Goal: Task Accomplishment & Management: Manage account settings

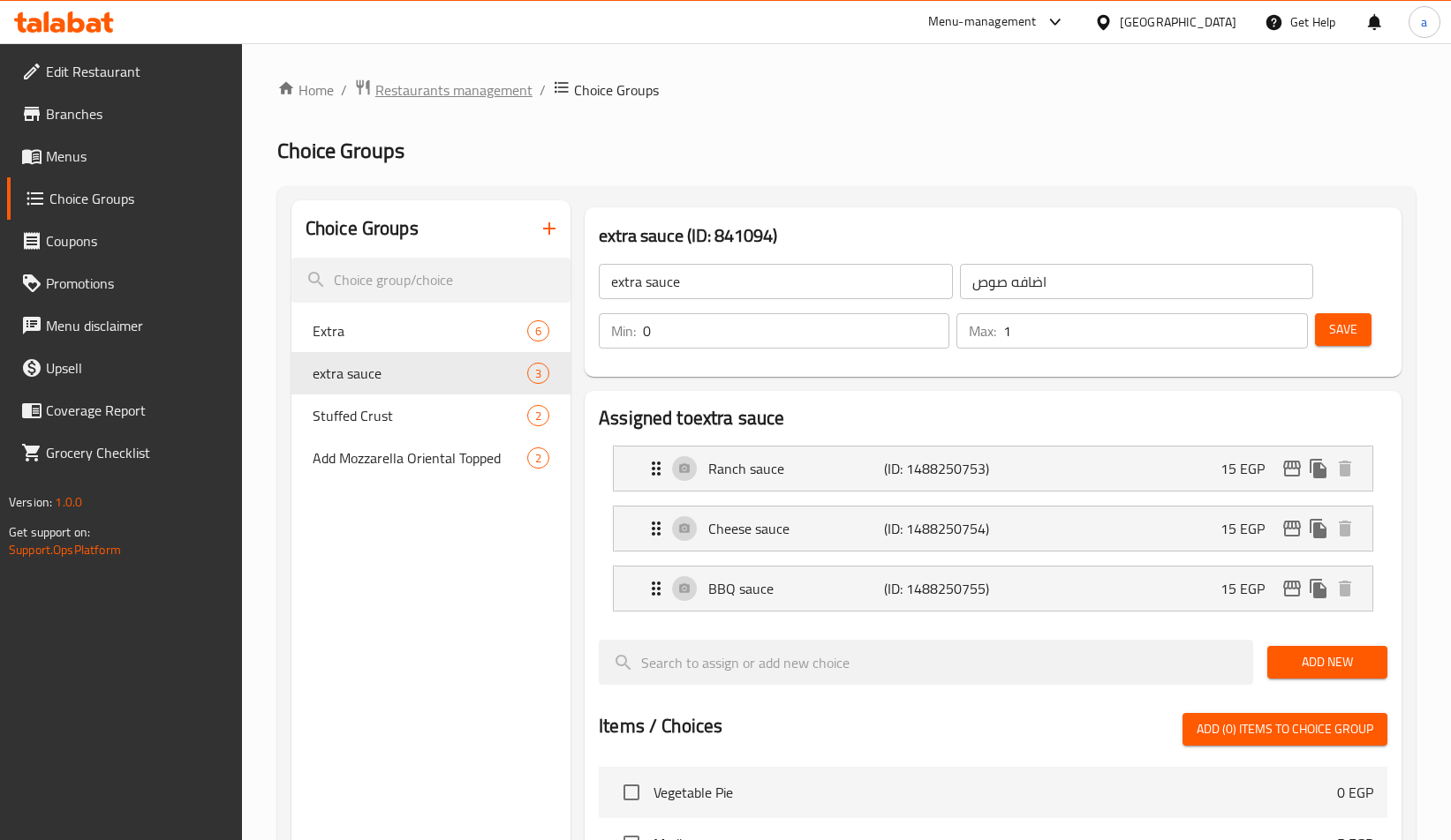
click at [396, 95] on span "Restaurants management" at bounding box center [453, 89] width 157 height 21
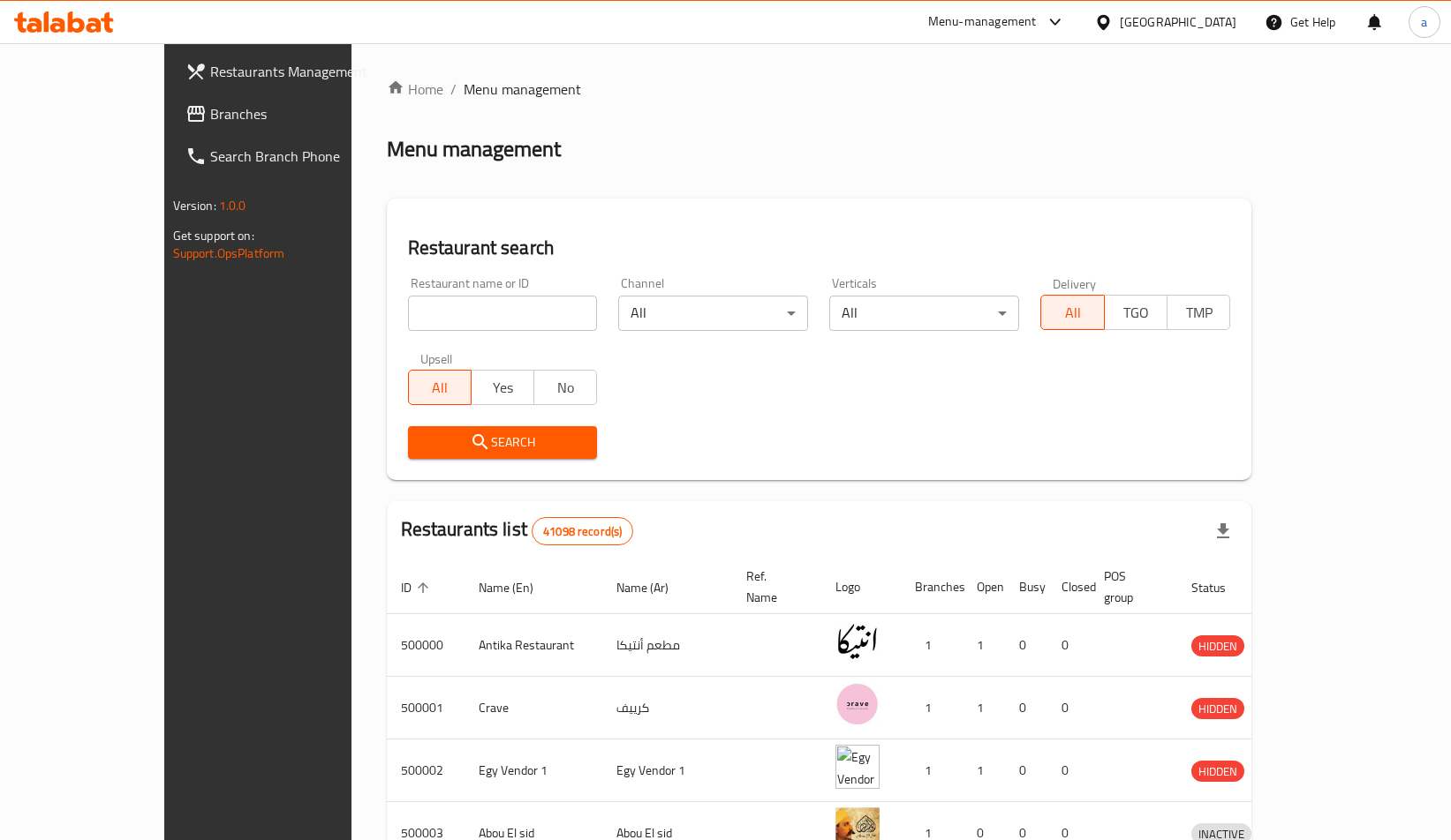
click at [210, 124] on span "Branches" at bounding box center [301, 113] width 181 height 21
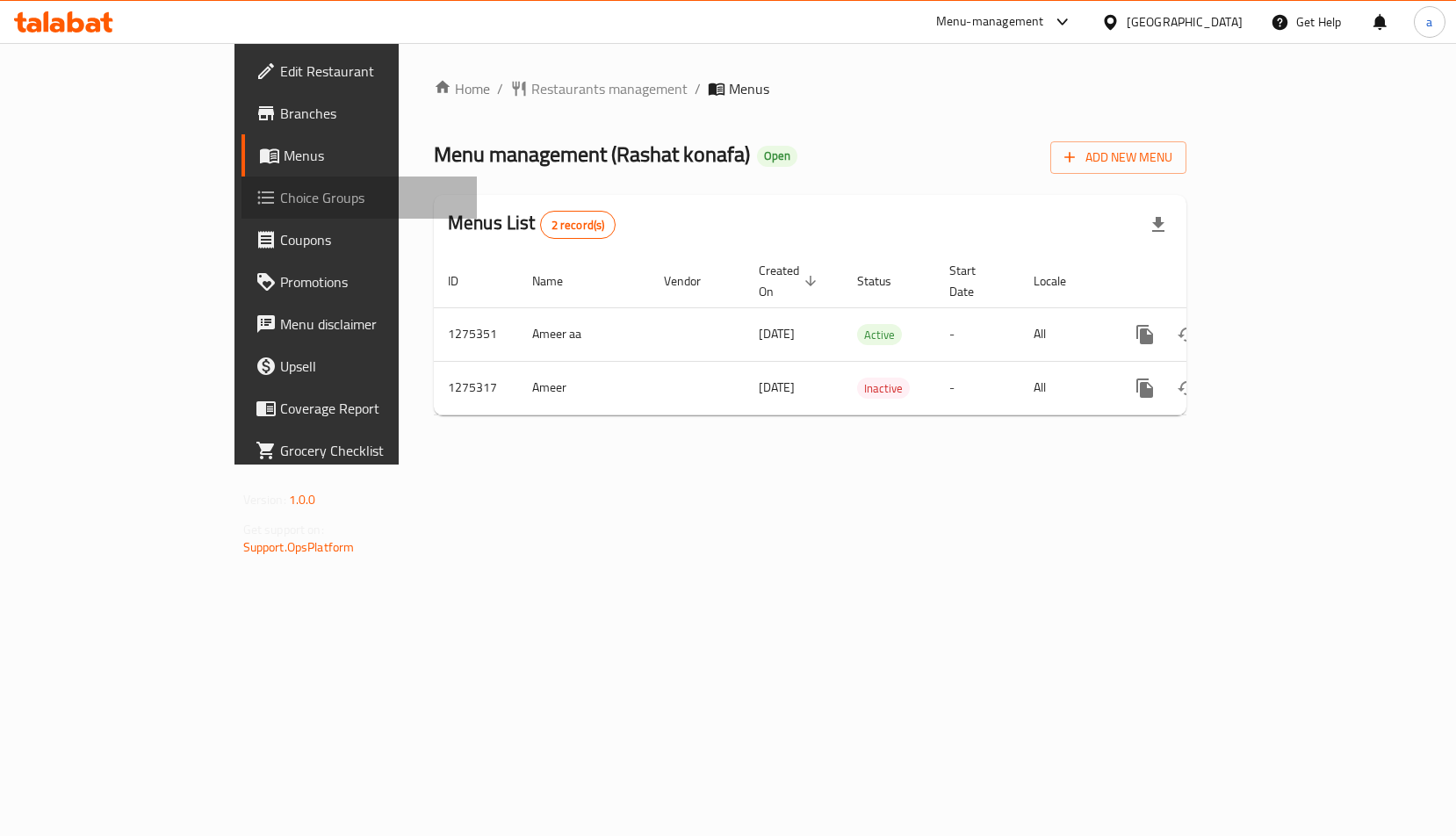
click at [280, 208] on span "Choice Groups" at bounding box center [372, 197] width 183 height 21
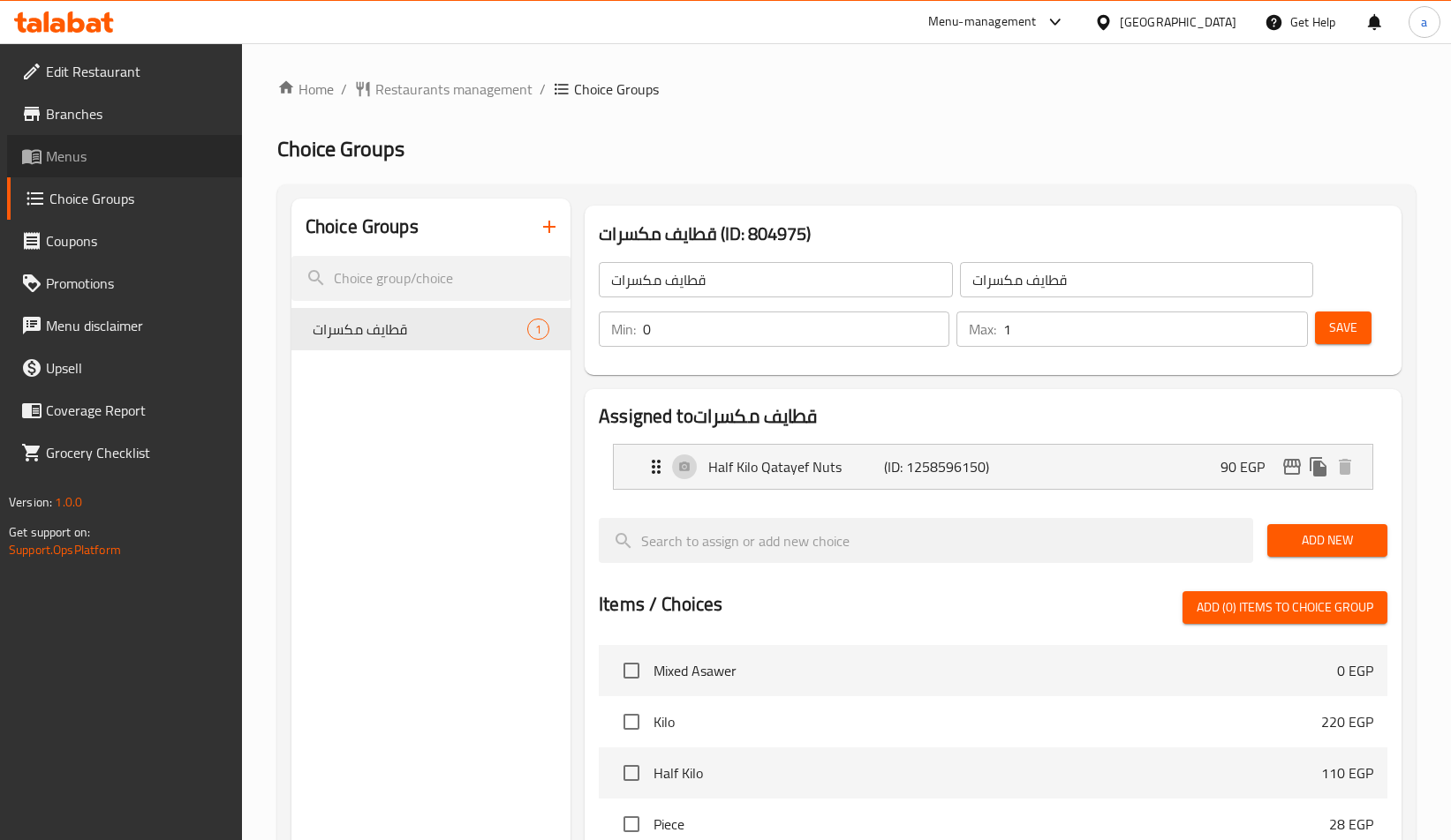
click at [161, 153] on span "Menus" at bounding box center [136, 156] width 181 height 21
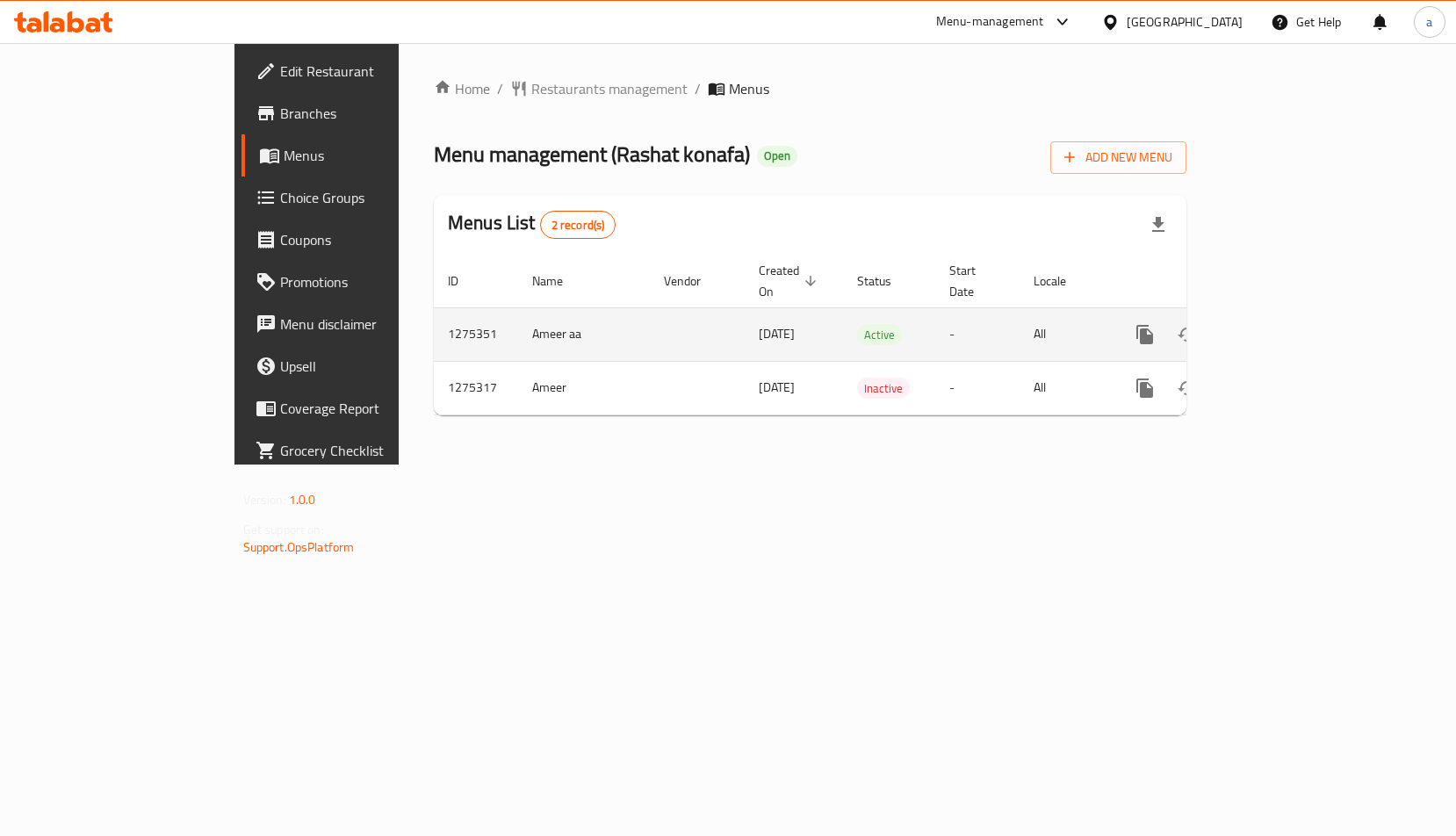
click at [1282, 324] on icon "enhanced table" at bounding box center [1272, 334] width 21 height 21
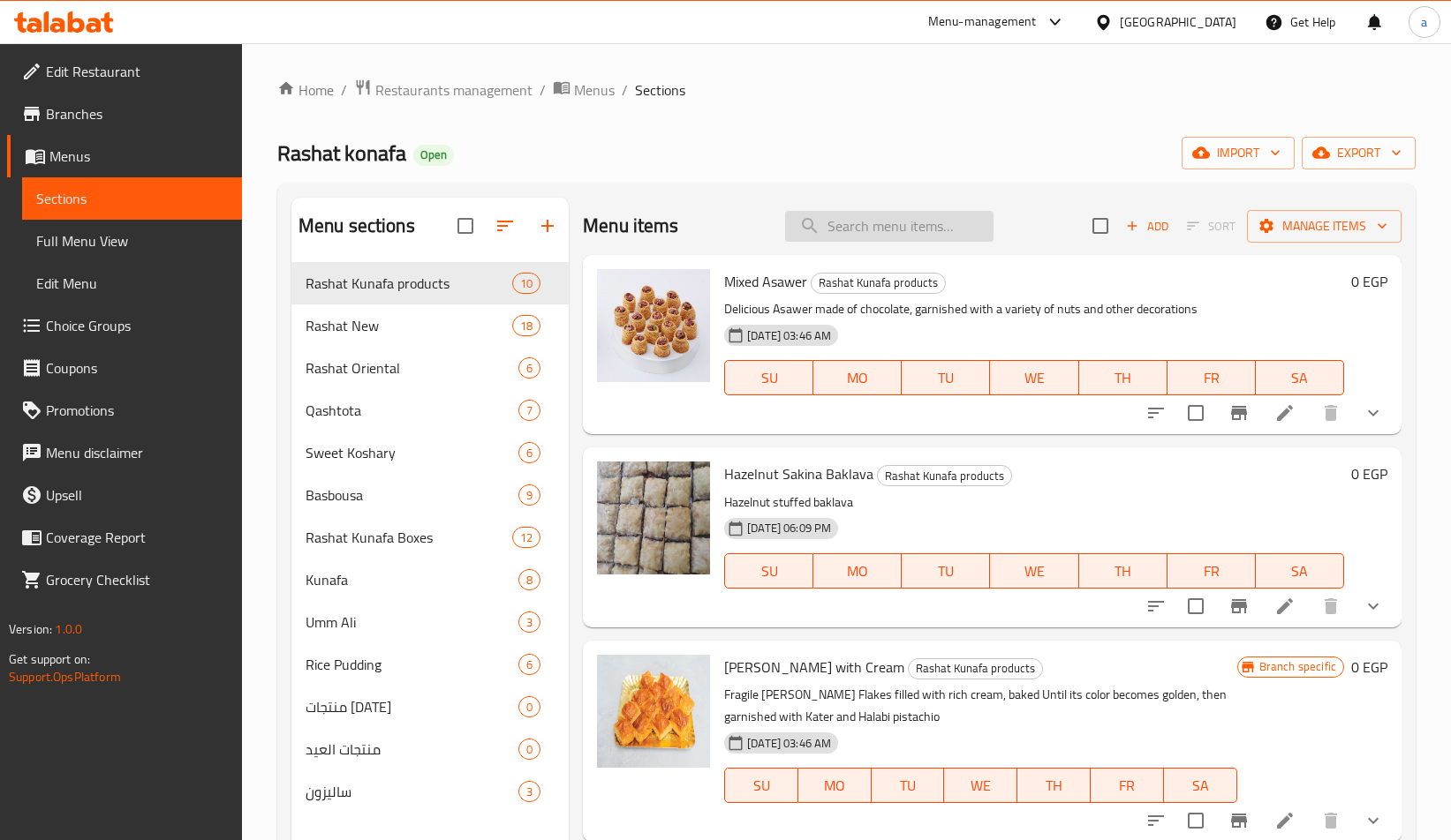
click at [848, 223] on input "search" at bounding box center [890, 226] width 208 height 31
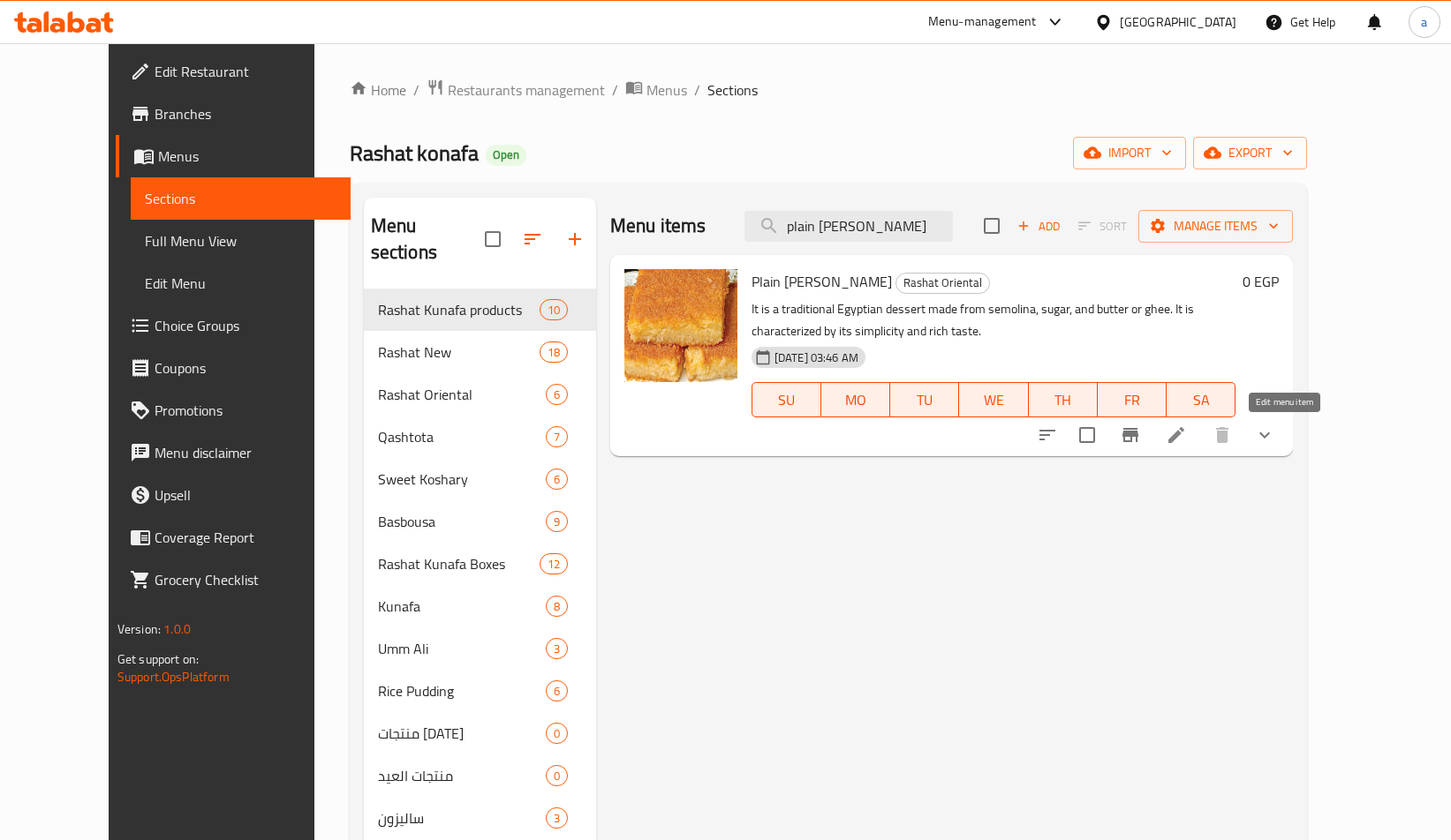
type input "plain basima"
click at [1187, 440] on icon at bounding box center [1176, 434] width 21 height 21
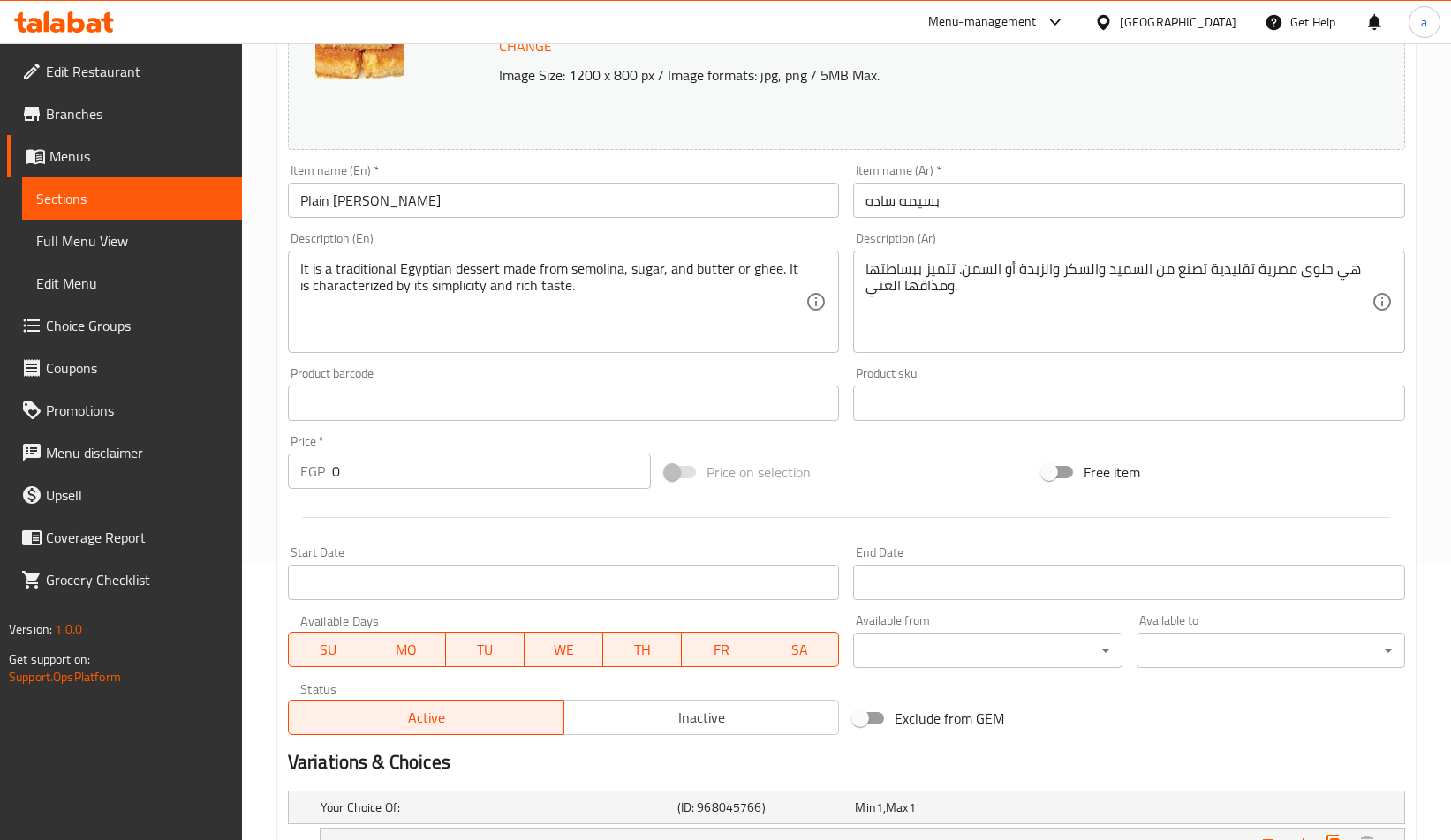
scroll to position [473, 0]
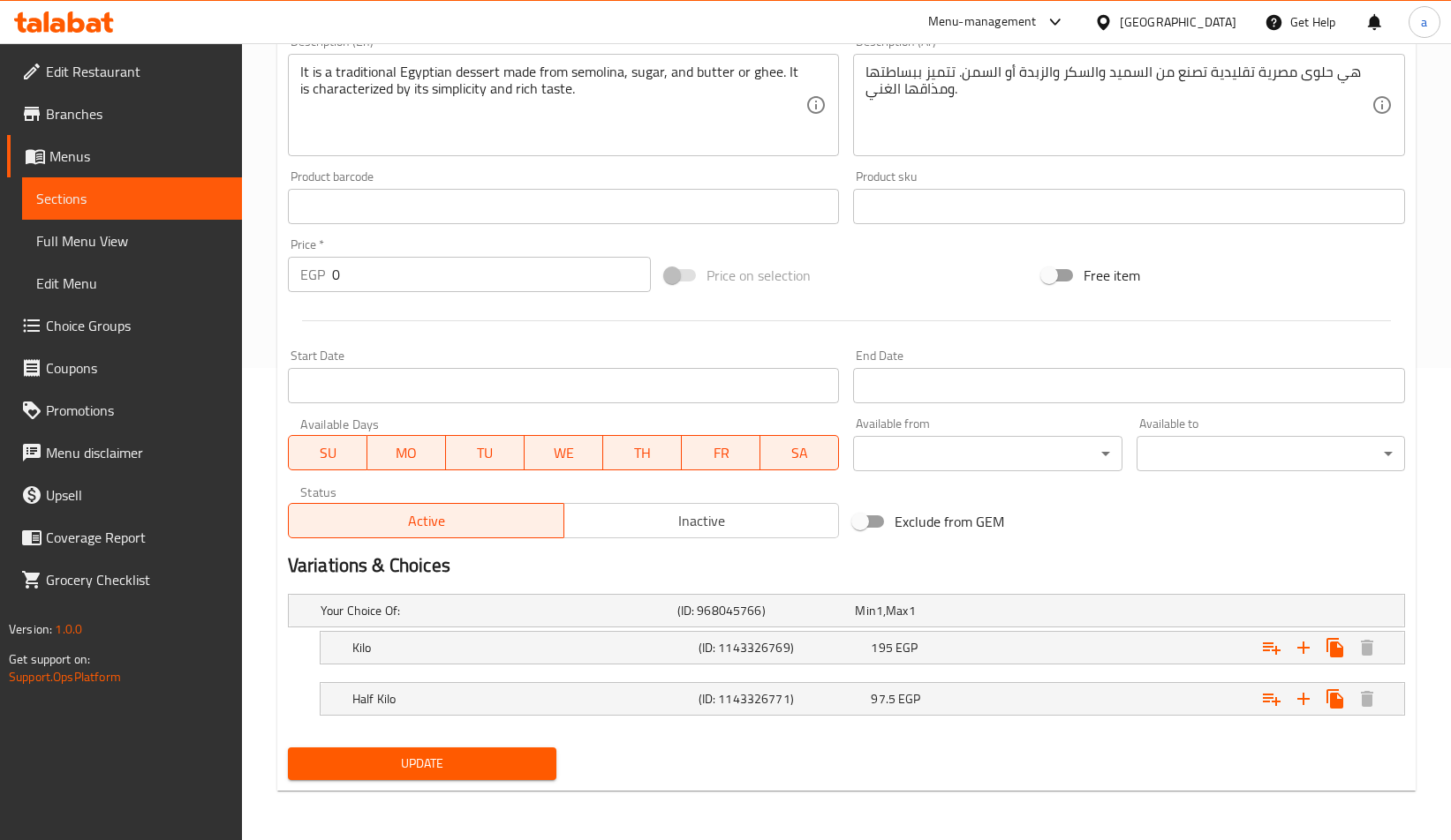
click at [727, 771] on div "Update" at bounding box center [846, 764] width 1131 height 47
drag, startPoint x: 727, startPoint y: 771, endPoint x: 517, endPoint y: 820, distance: 215.6
click at [727, 771] on div "Update" at bounding box center [846, 764] width 1131 height 47
click at [954, 569] on h2 "Variations & Choices" at bounding box center [846, 566] width 1117 height 26
click at [874, 567] on h2 "Variations & Choices" at bounding box center [846, 566] width 1117 height 26
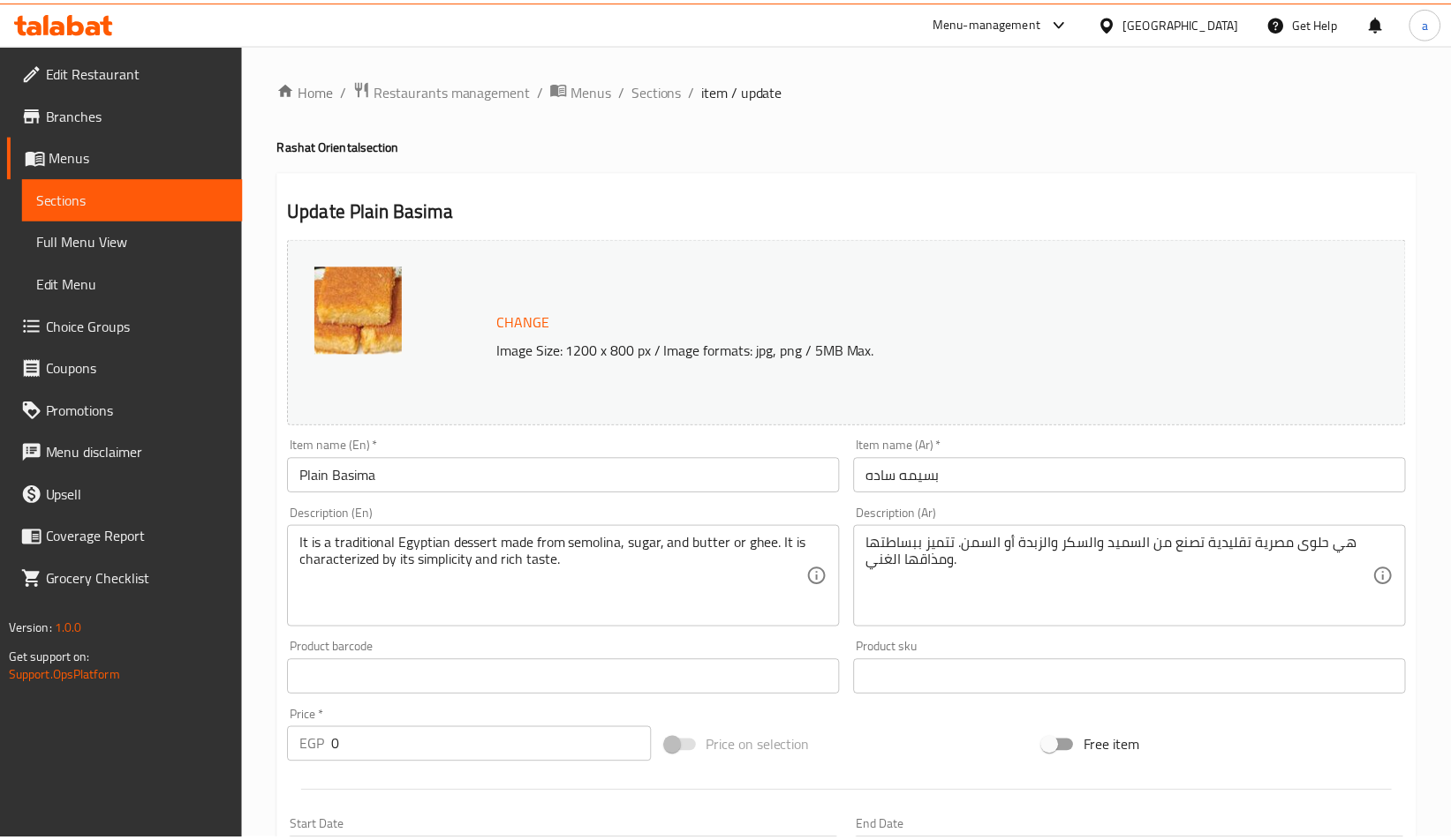
scroll to position [524, 0]
